Goal: Task Accomplishment & Management: Complete application form

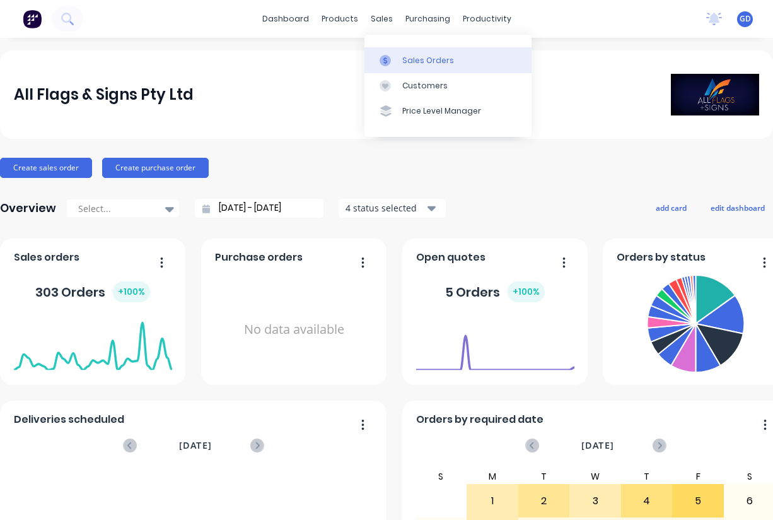
click at [410, 56] on div "Sales Orders" at bounding box center [428, 60] width 52 height 11
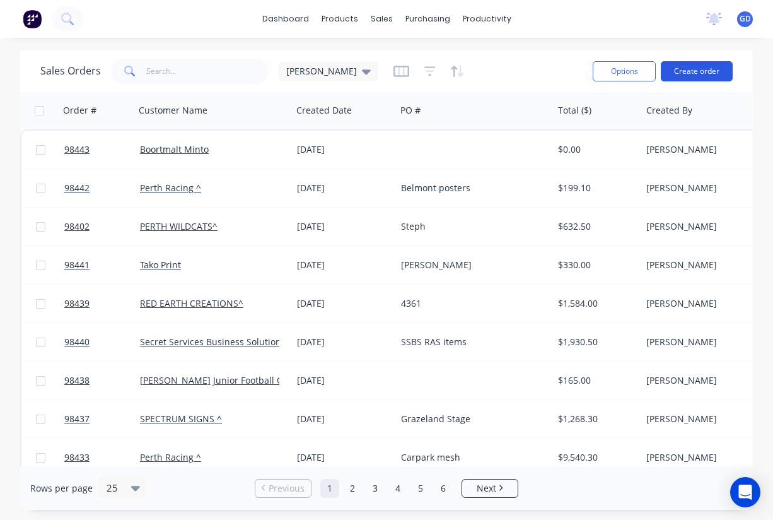
click at [692, 74] on button "Create order" at bounding box center [697, 71] width 72 height 20
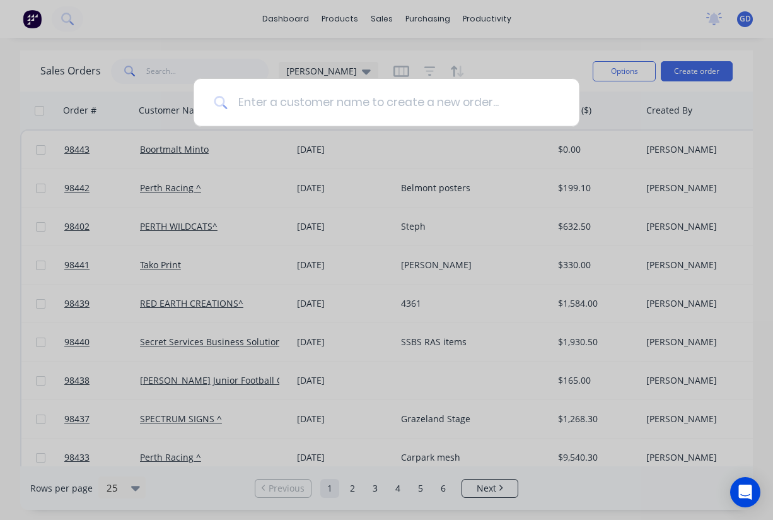
click at [324, 102] on input at bounding box center [393, 102] width 331 height 47
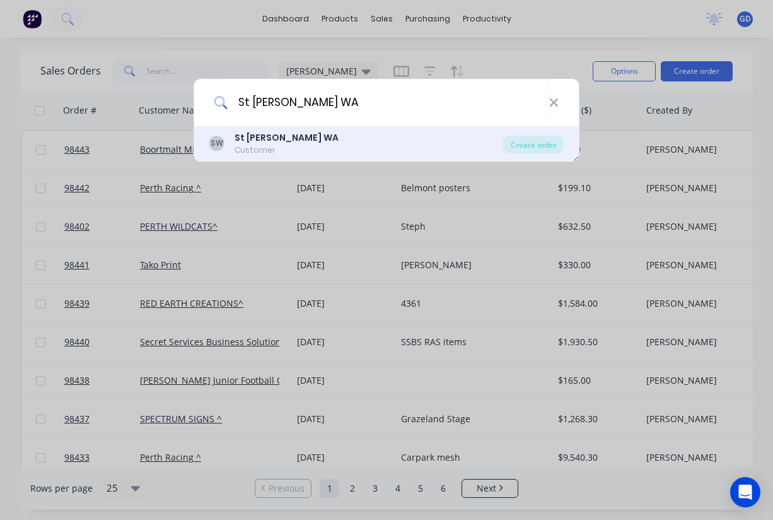
type input "St [PERSON_NAME] WA"
click at [278, 138] on b "St [PERSON_NAME] WA" at bounding box center [287, 137] width 104 height 13
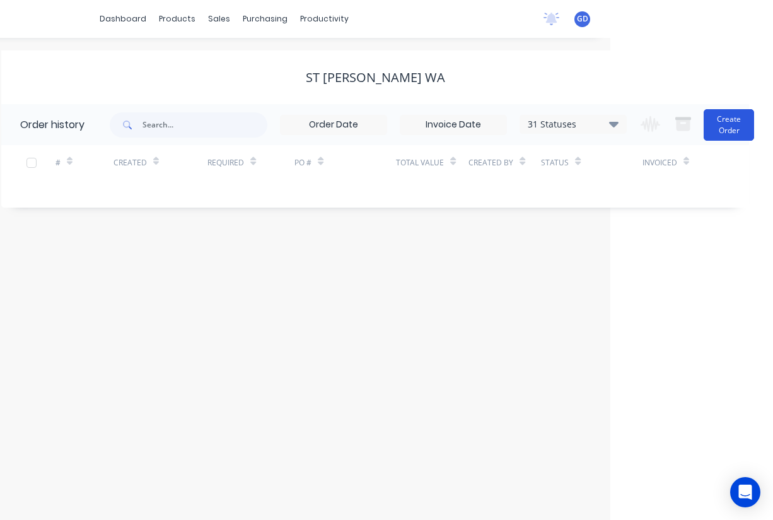
scroll to position [0, 163]
click at [732, 120] on button "Create Order" at bounding box center [729, 125] width 50 height 32
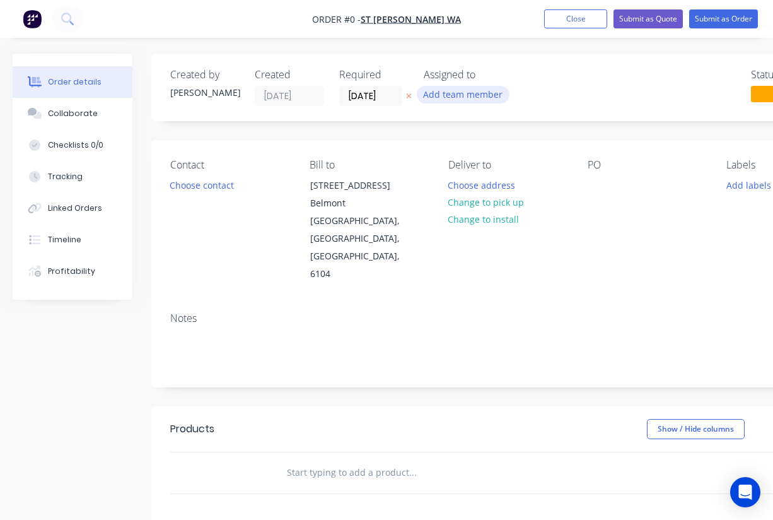
click at [474, 93] on button "Add team member" at bounding box center [463, 94] width 93 height 17
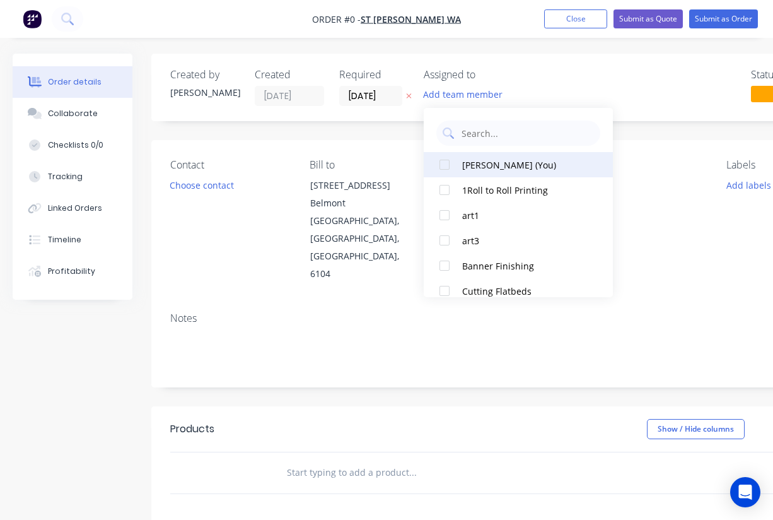
click at [445, 165] on div at bounding box center [444, 164] width 25 height 25
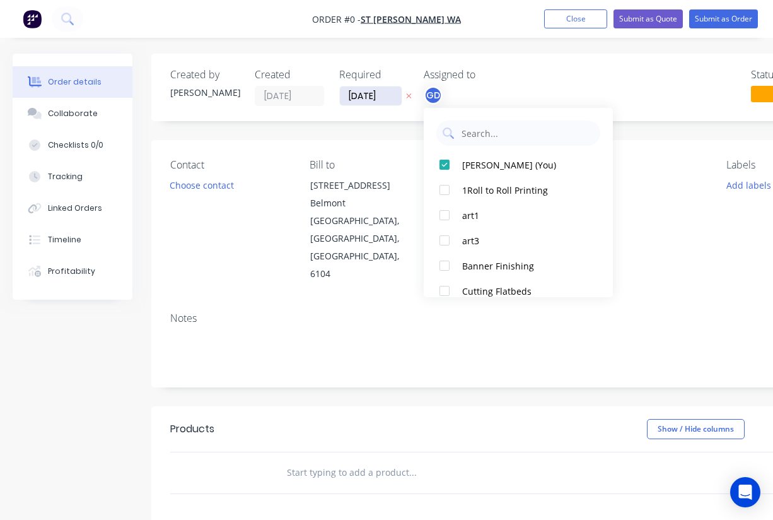
click at [361, 98] on div "Order details Collaborate Checklists 0/0 Tracking Linked Orders Timeline Profit…" at bounding box center [438, 435] width 877 height 762
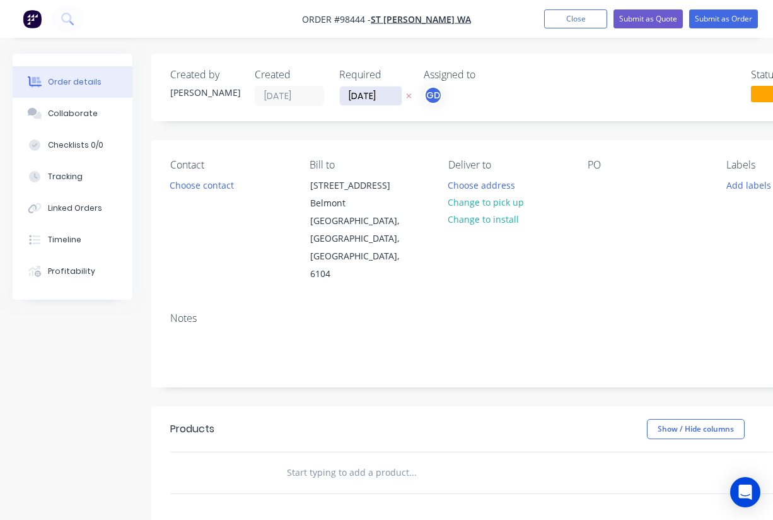
click at [361, 101] on input "[DATE]" at bounding box center [371, 95] width 62 height 19
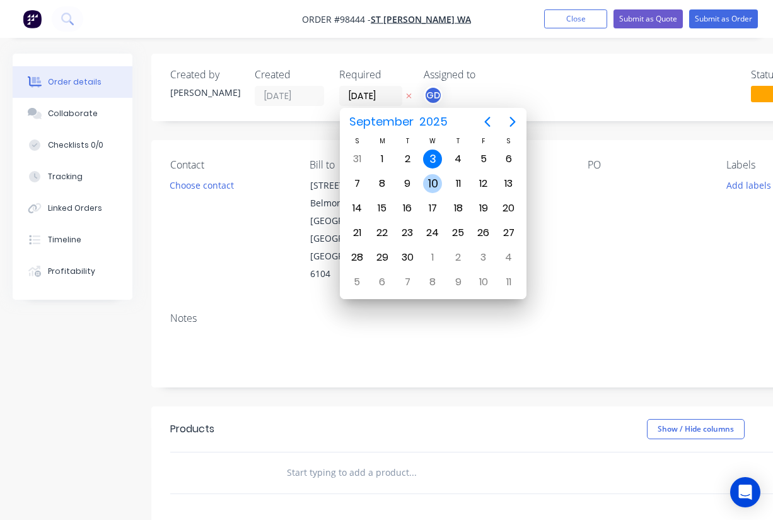
click at [433, 185] on div "10" at bounding box center [432, 183] width 19 height 19
type input "[DATE]"
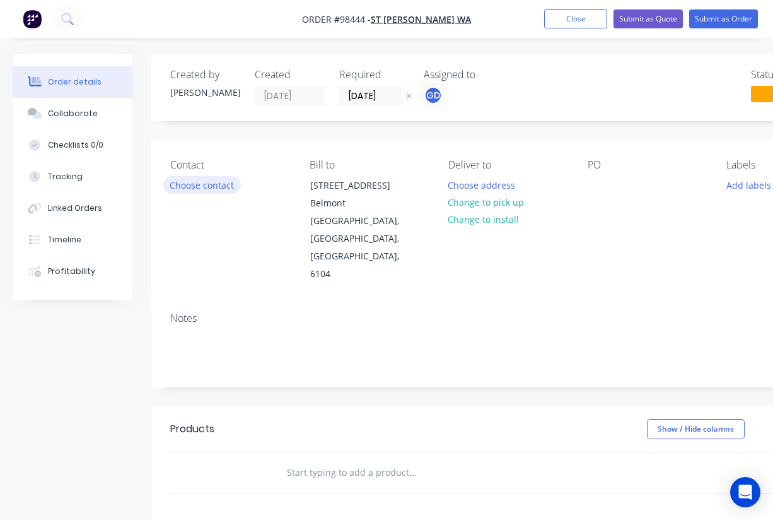
click at [206, 188] on button "Choose contact" at bounding box center [202, 184] width 78 height 17
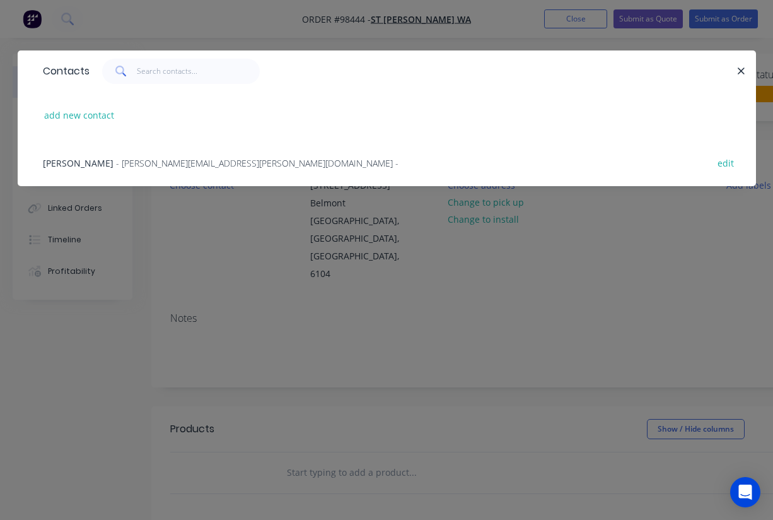
click at [86, 163] on span "[PERSON_NAME]" at bounding box center [78, 163] width 71 height 12
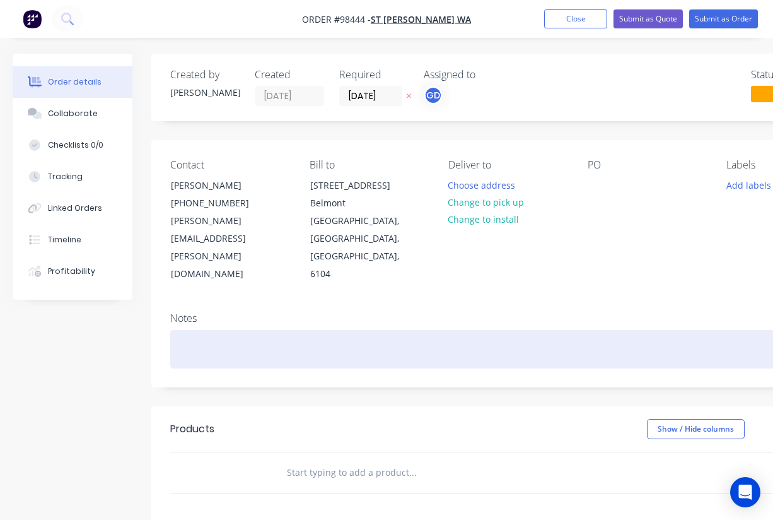
click at [204, 330] on div at bounding box center [508, 349] width 676 height 38
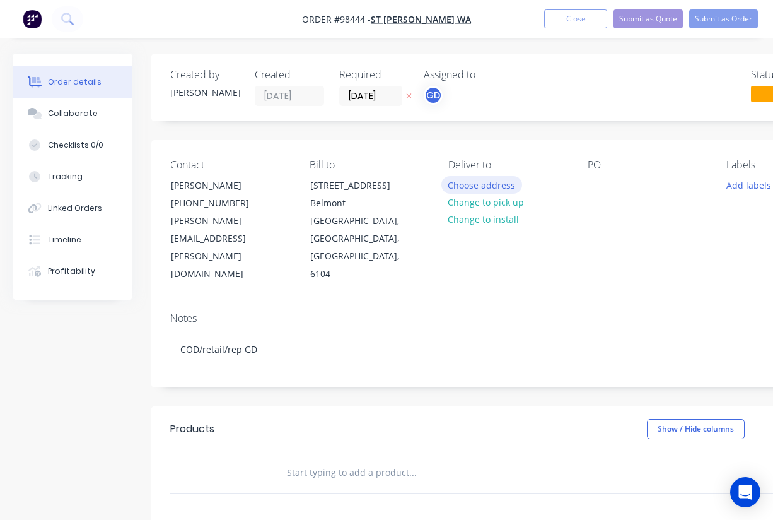
click at [481, 188] on button "Choose address" at bounding box center [482, 184] width 81 height 17
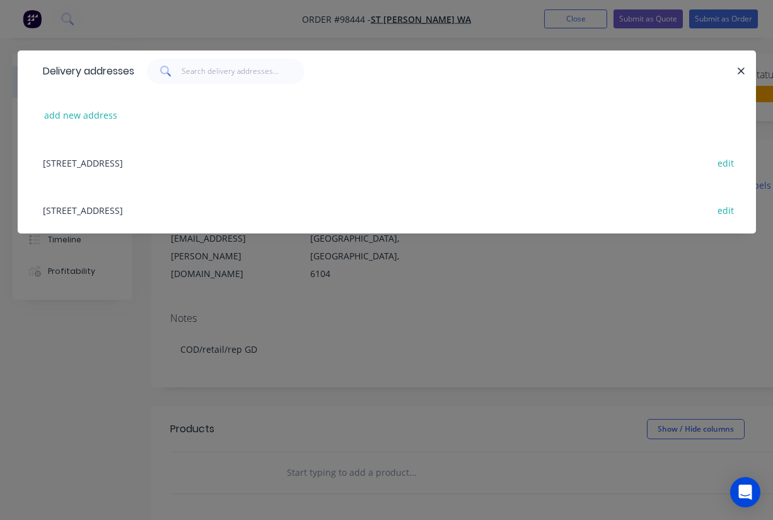
click at [129, 167] on div "[STREET_ADDRESS] edit" at bounding box center [387, 162] width 701 height 47
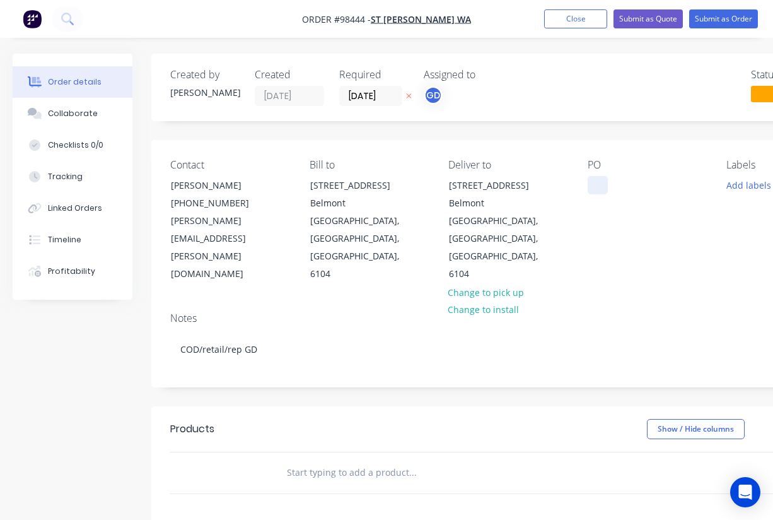
click at [595, 187] on div at bounding box center [598, 185] width 20 height 18
click at [616, 243] on div "PO [PERSON_NAME]" at bounding box center [647, 221] width 119 height 124
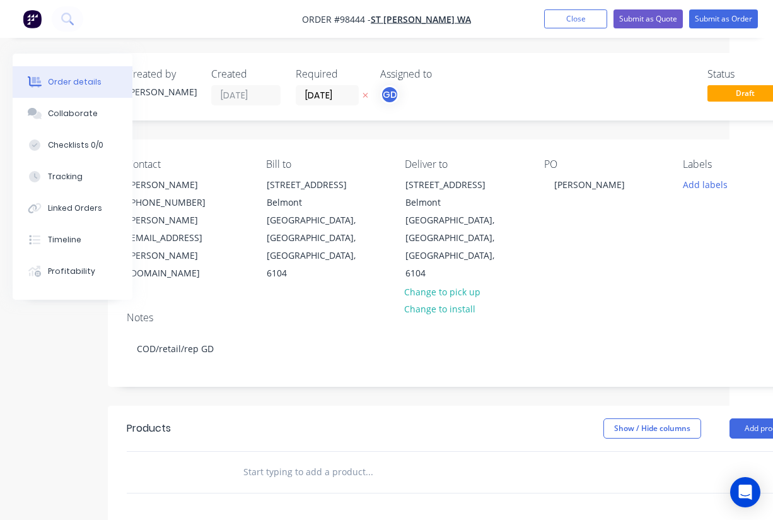
scroll to position [1, 46]
click at [703, 186] on button "Add labels" at bounding box center [703, 183] width 58 height 17
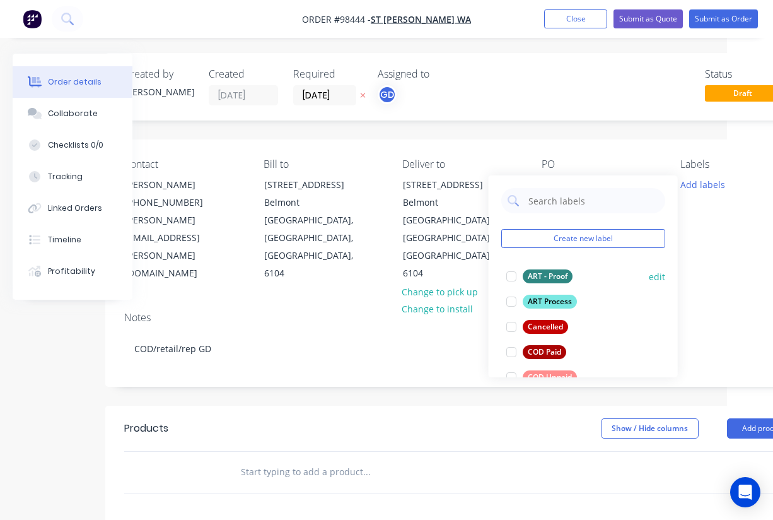
click at [548, 275] on div "ART - Proof" at bounding box center [548, 276] width 50 height 14
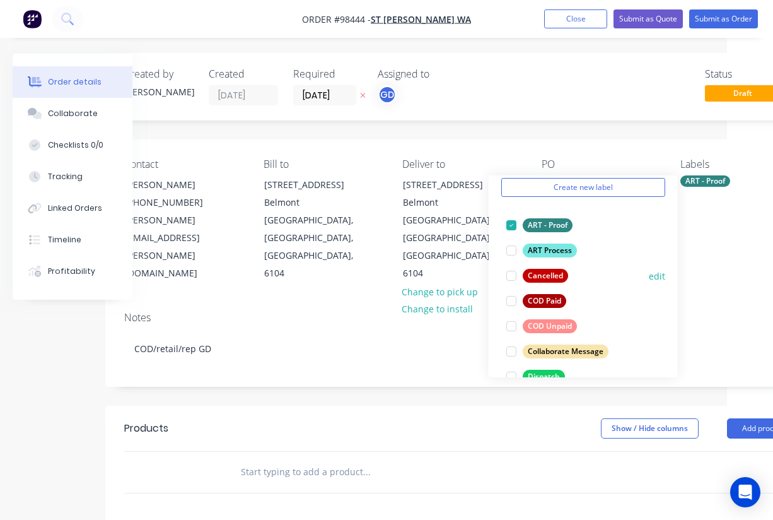
scroll to position [54, 0]
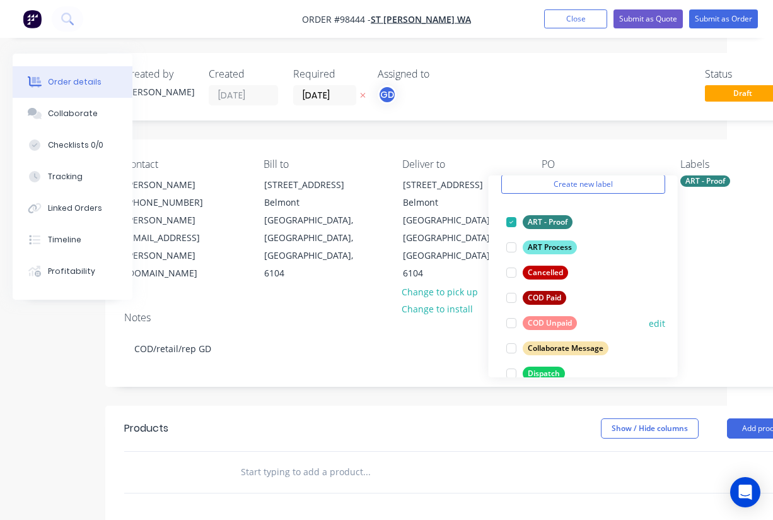
click at [561, 318] on div "COD Unpaid" at bounding box center [550, 323] width 54 height 14
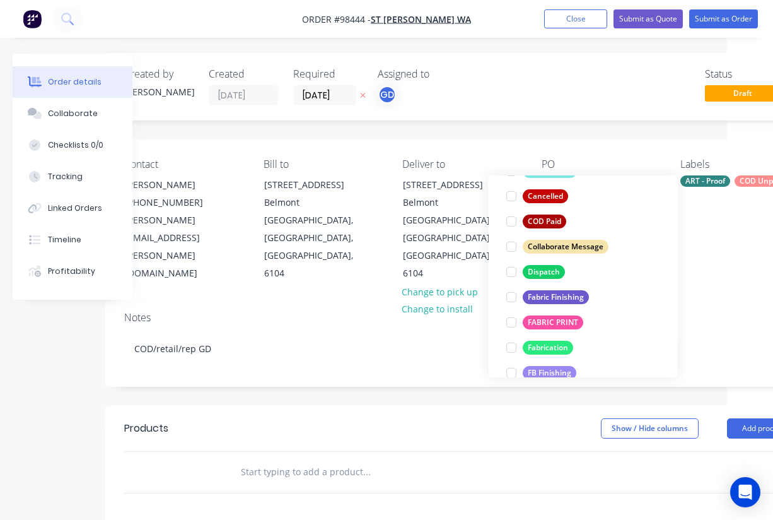
scroll to position [159, 0]
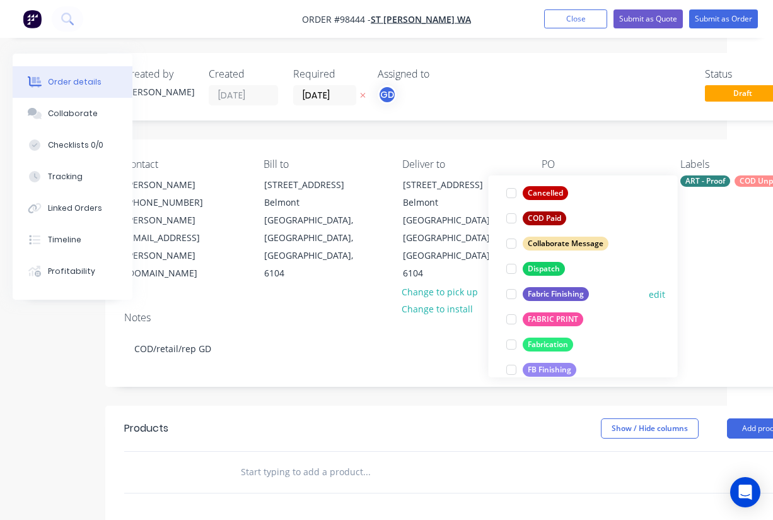
click at [563, 292] on div "Fabric Finishing" at bounding box center [556, 294] width 66 height 14
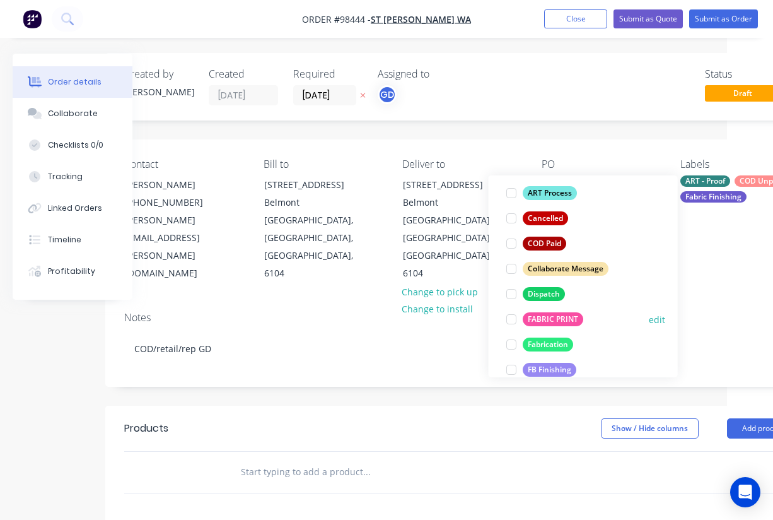
click at [558, 314] on div "FABRIC PRINT" at bounding box center [553, 319] width 61 height 14
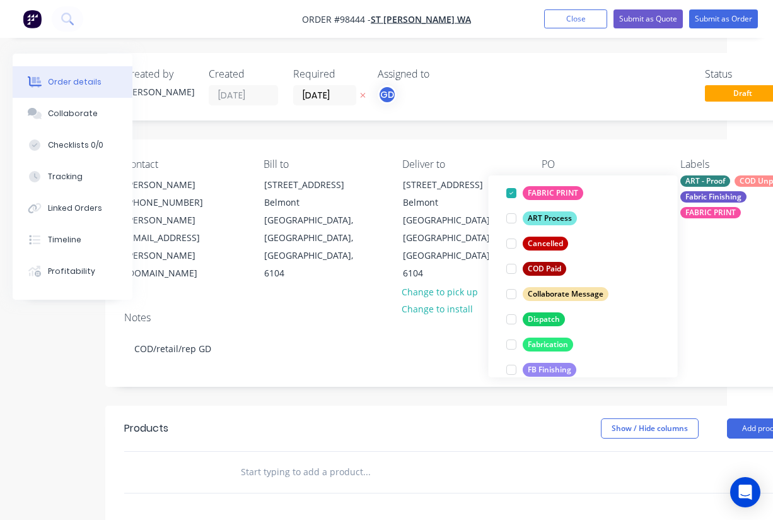
click at [692, 312] on div "Notes" at bounding box center [462, 318] width 676 height 12
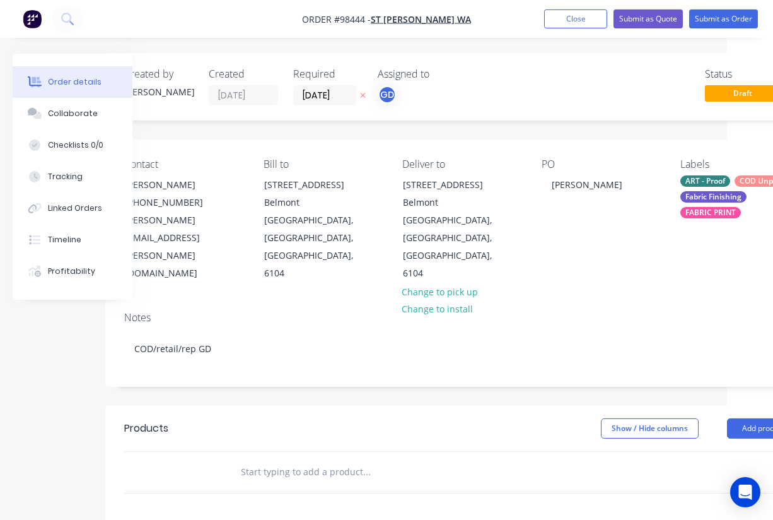
click at [262, 459] on input "text" at bounding box center [366, 471] width 252 height 25
paste input "Double Sided Standard Flags with Sister Clips – 1800 x 900mm. (2 of each)"
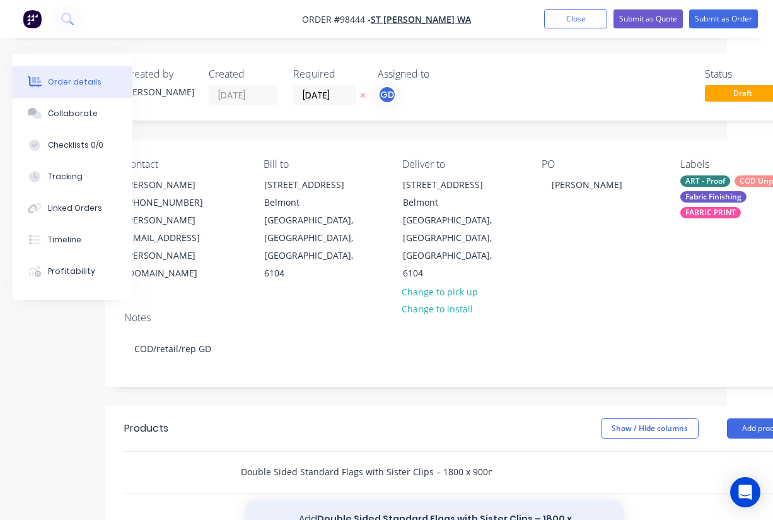
type input "Double Sided Standard Flags with Sister Clips – 1800 x 900mm. (2 of each)"
click at [396, 500] on button "Add Double Sided Standard Flags with Sister Clips – 1800 x 900mm. (2 of each) t…" at bounding box center [434, 526] width 378 height 52
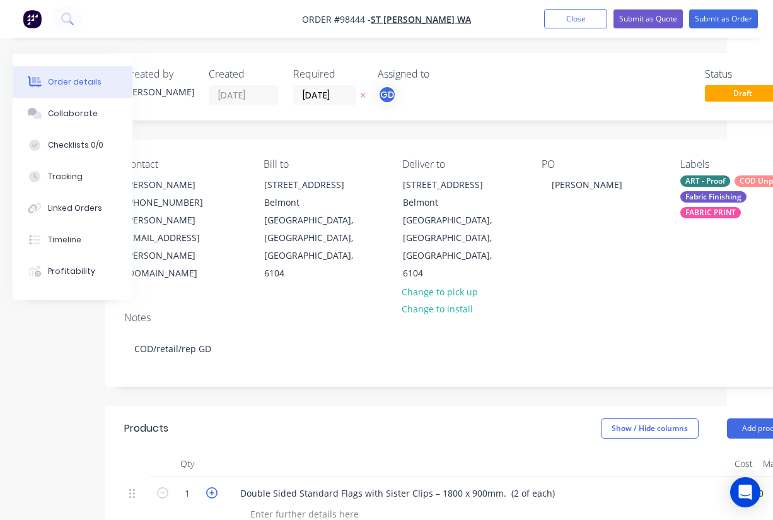
click at [214, 487] on icon "button" at bounding box center [211, 492] width 11 height 11
type input "4"
click at [281, 411] on header "Products Show / Hide columns Add product" at bounding box center [461, 428] width 713 height 45
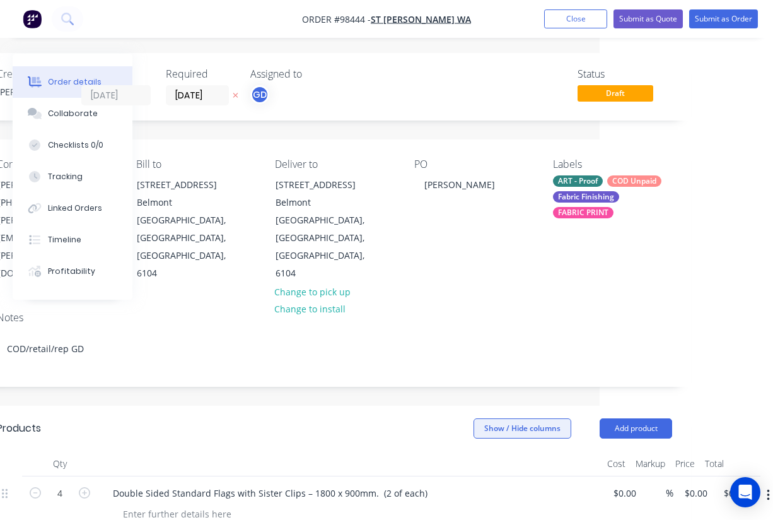
scroll to position [1, 179]
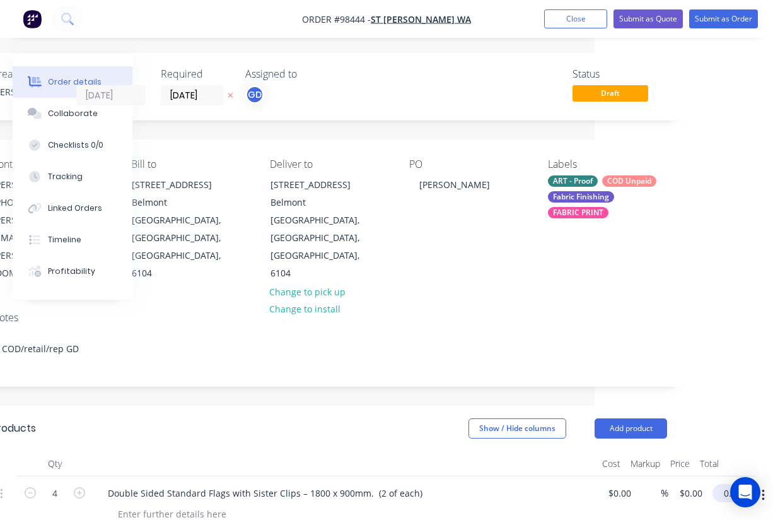
click at [734, 484] on input "0.00" at bounding box center [732, 493] width 29 height 18
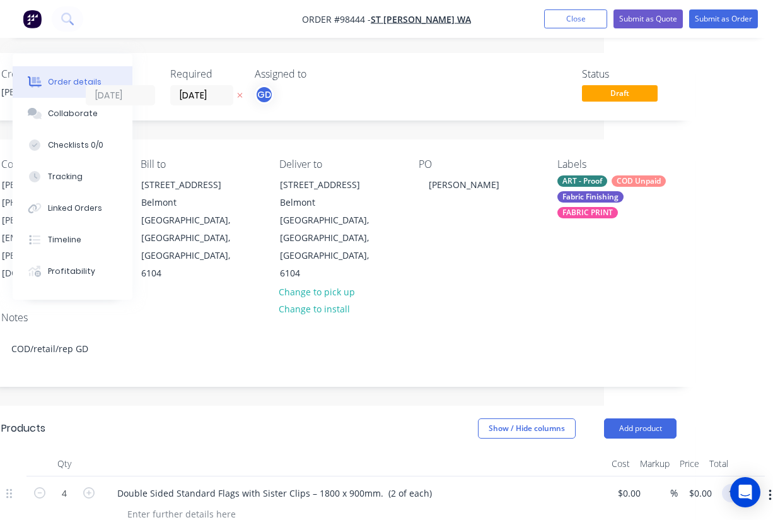
type input "$1,440.00"
type input "$360.00"
click at [474, 451] on div at bounding box center [354, 463] width 505 height 25
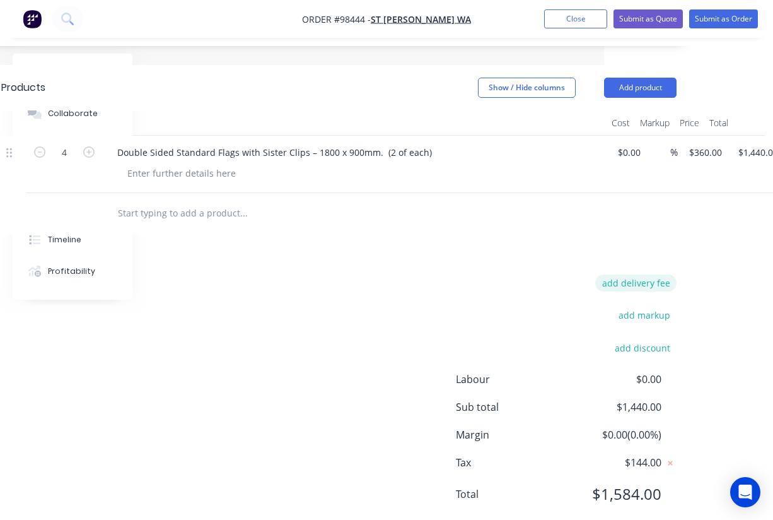
click at [636, 274] on button "add delivery fee" at bounding box center [635, 282] width 81 height 17
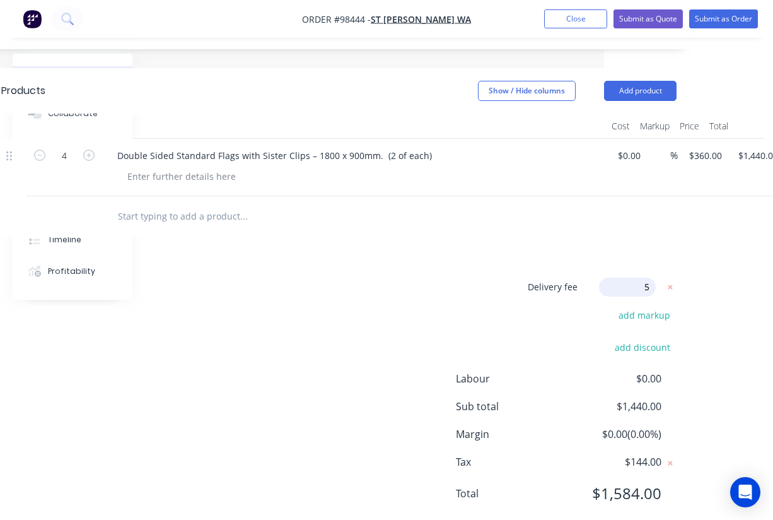
type input "55"
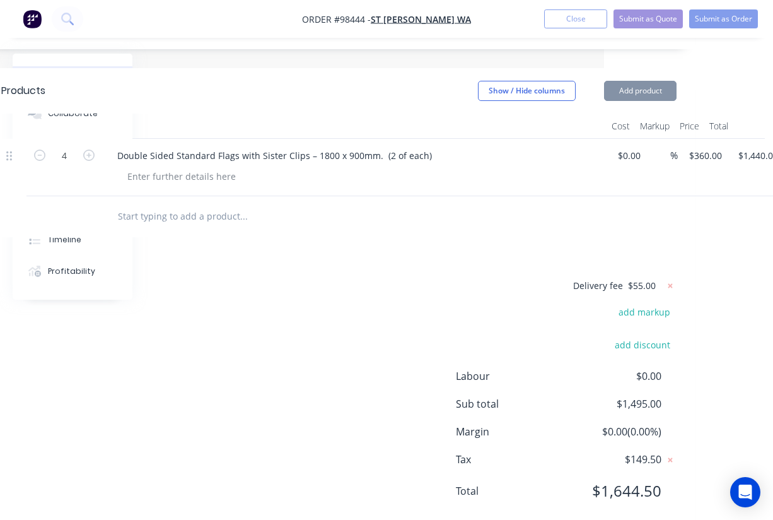
scroll to position [335, 169]
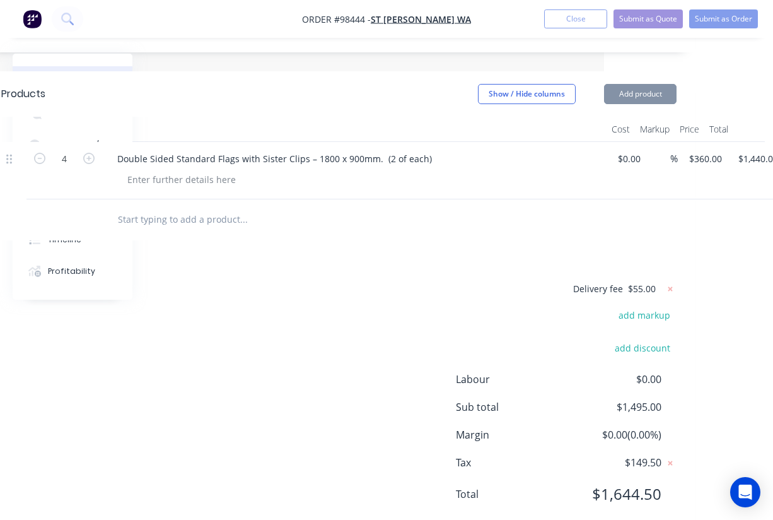
click at [479, 281] on div "Delivery fee $55.00 add markup add discount Labour $0.00 Sub total $1,495.00 Ma…" at bounding box center [339, 399] width 676 height 237
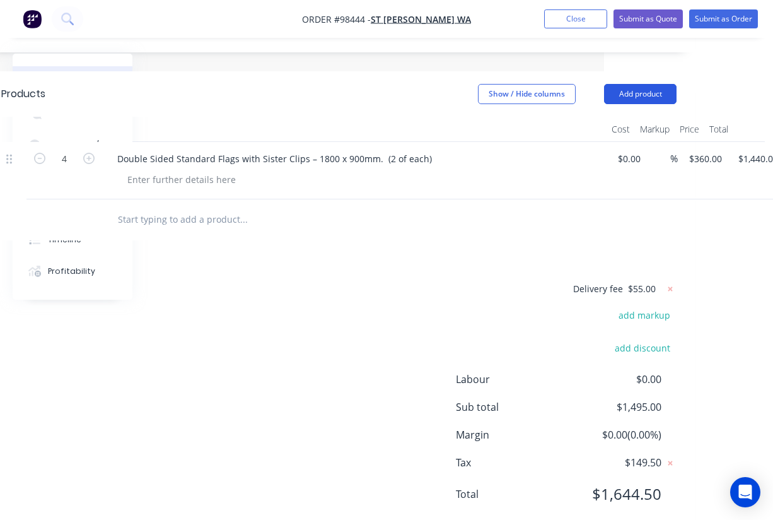
click at [638, 84] on button "Add product" at bounding box center [640, 94] width 73 height 20
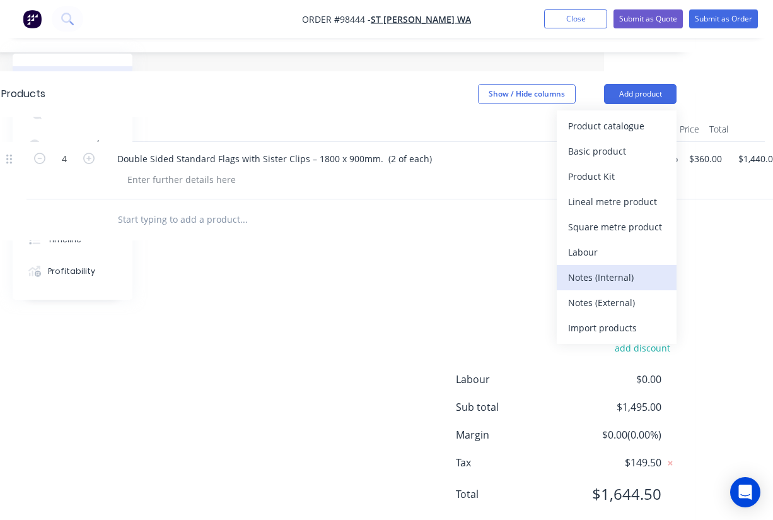
click at [605, 268] on div "Notes (Internal)" at bounding box center [616, 277] width 97 height 18
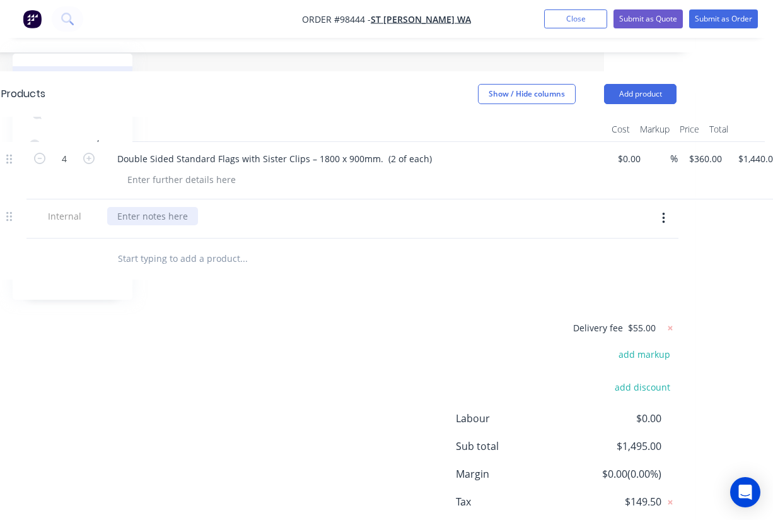
click at [145, 207] on div at bounding box center [152, 216] width 91 height 18
paste div
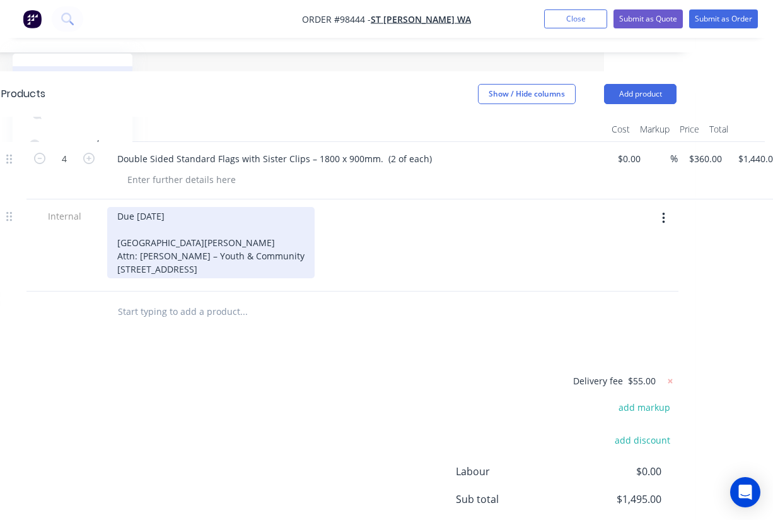
scroll to position [0, 169]
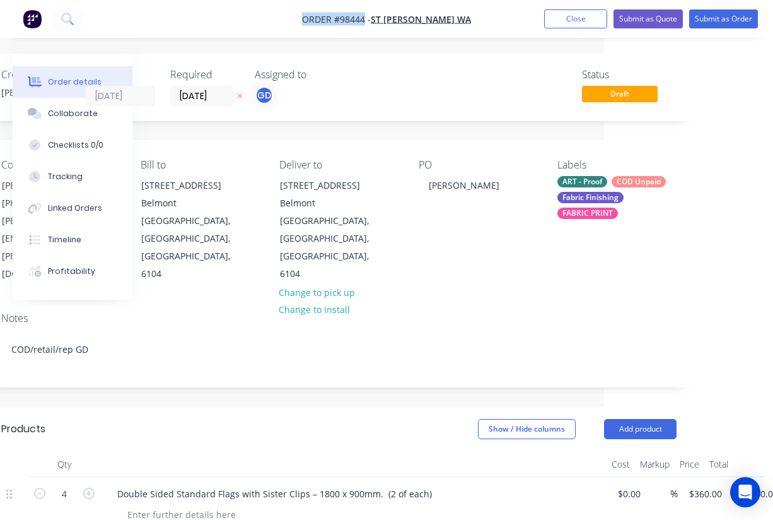
drag, startPoint x: 323, startPoint y: 22, endPoint x: 389, endPoint y: 23, distance: 65.6
click at [389, 23] on nav "Order #98444 - St [PERSON_NAME] WA Add product Close Submit as Quote Submit as …" at bounding box center [386, 19] width 773 height 38
copy span "Order #98444"
click at [580, 20] on button "Close" at bounding box center [575, 18] width 63 height 19
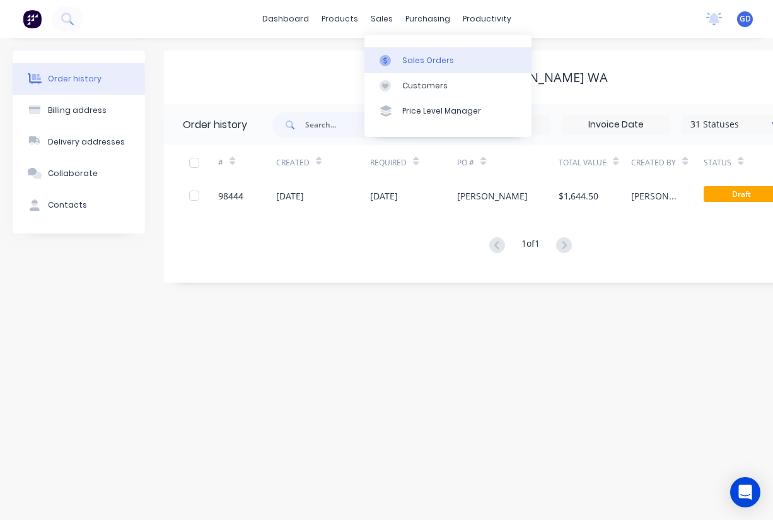
click at [411, 59] on div "Sales Orders" at bounding box center [428, 60] width 52 height 11
